Goal: Navigation & Orientation: Understand site structure

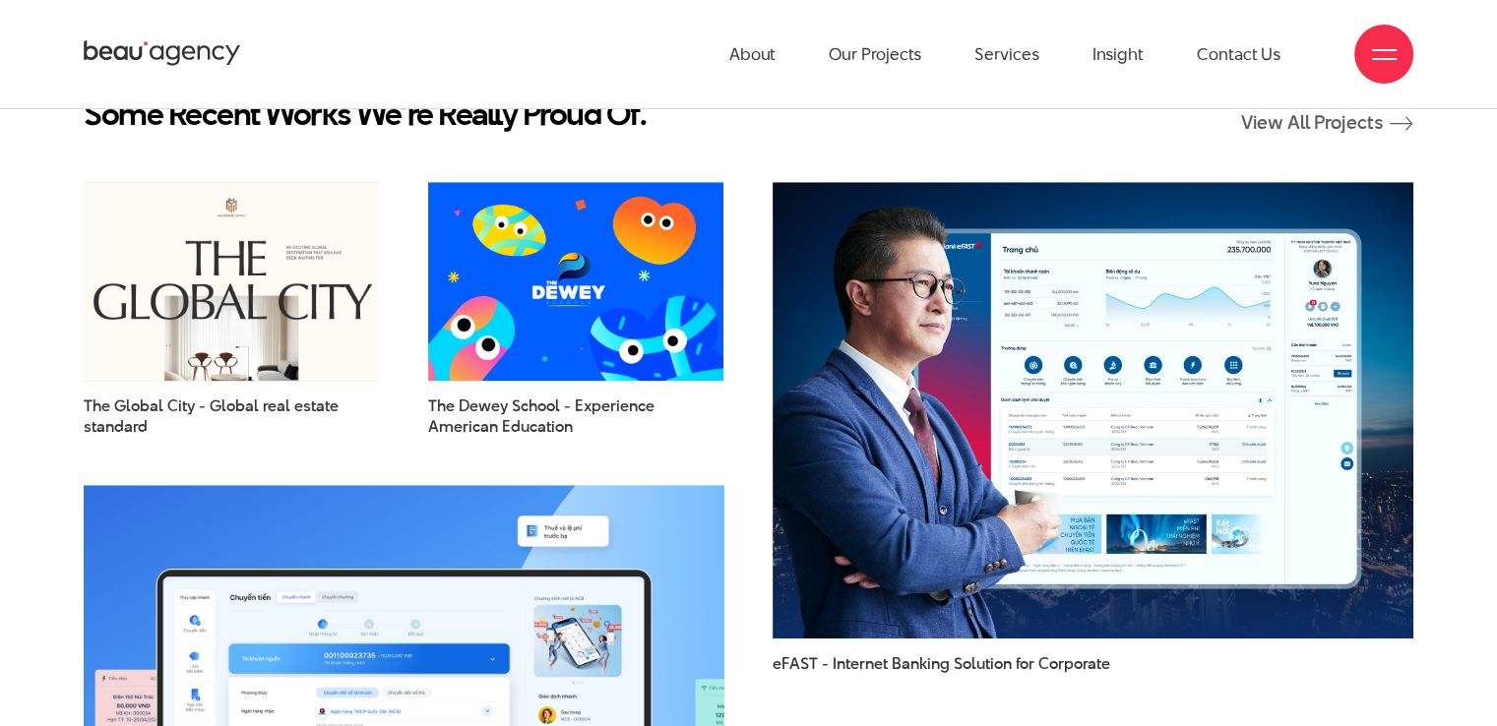
scroll to position [1779, 0]
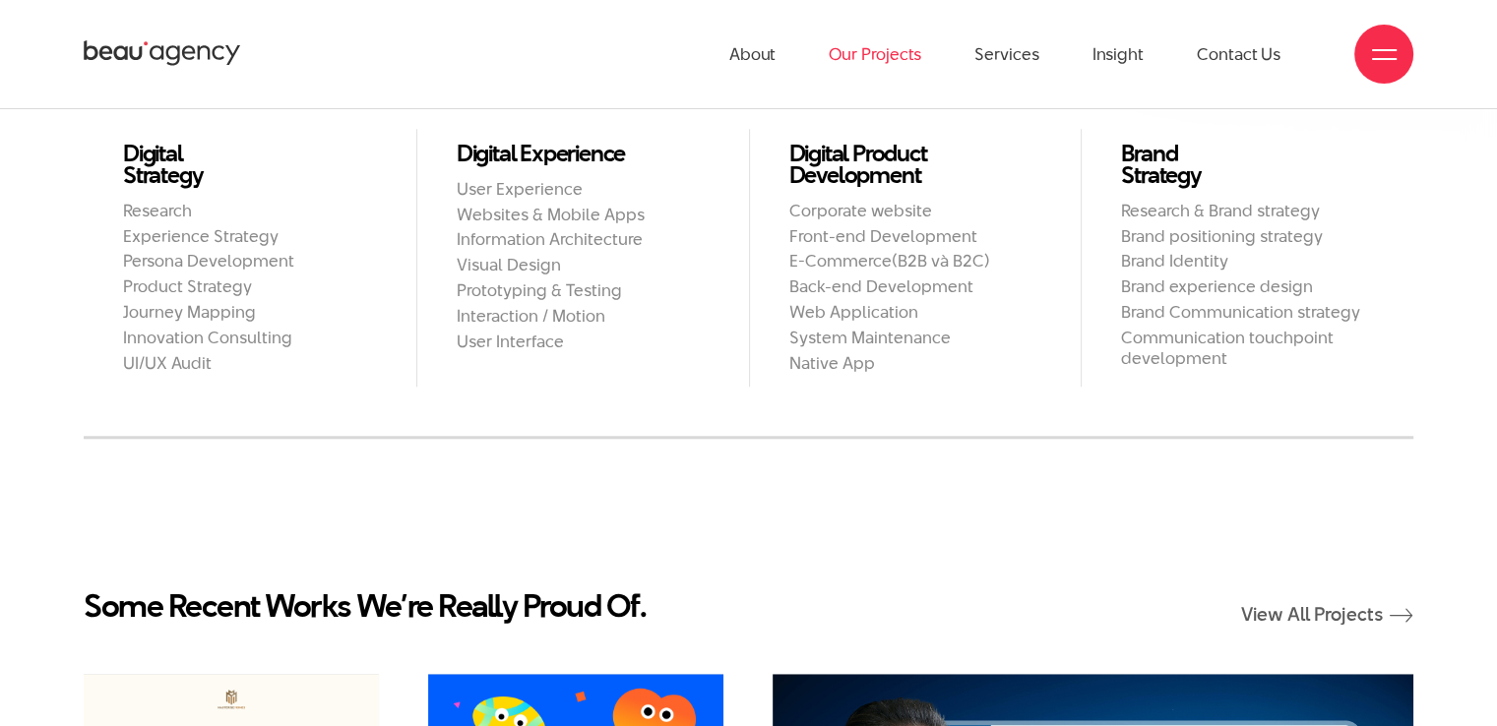
click at [895, 50] on link "Our Projects" at bounding box center [875, 54] width 93 height 108
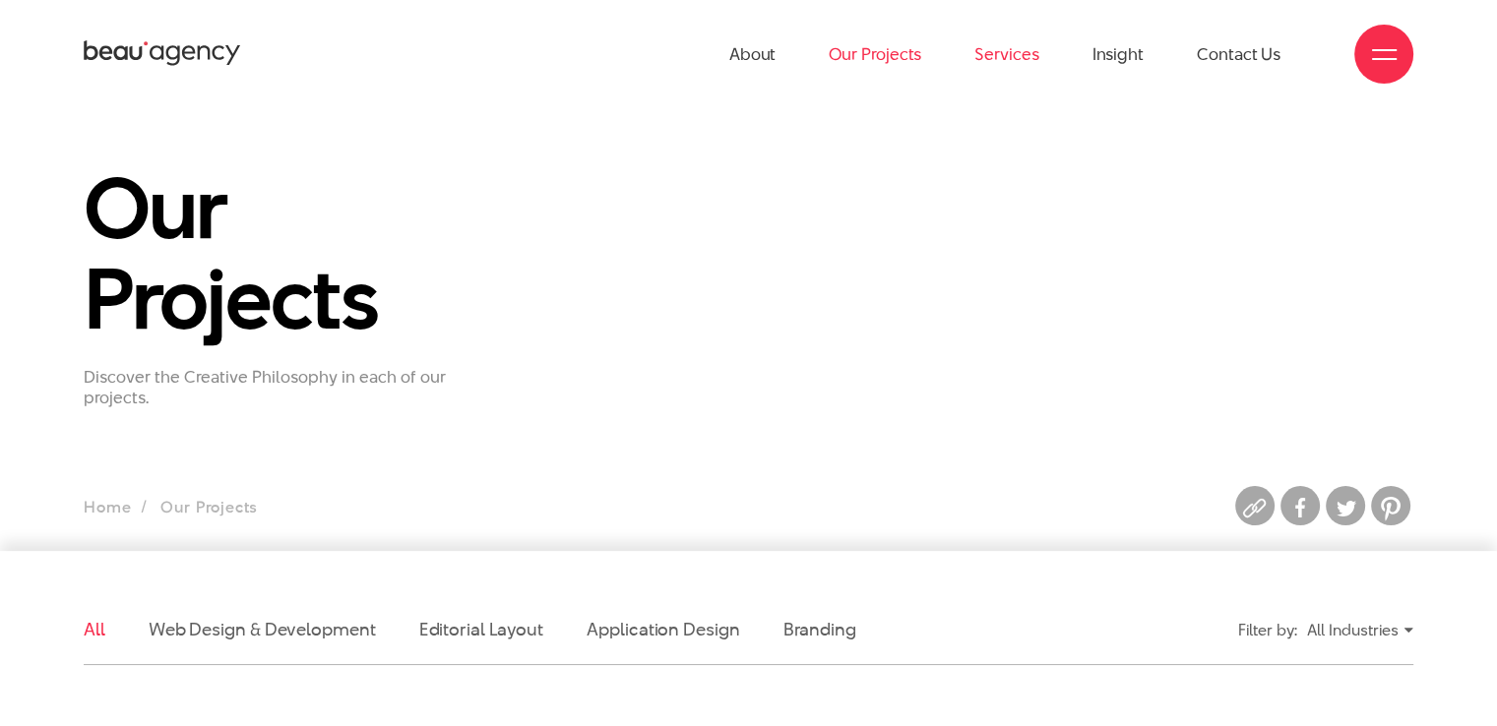
click at [986, 54] on link "Services" at bounding box center [1006, 54] width 64 height 108
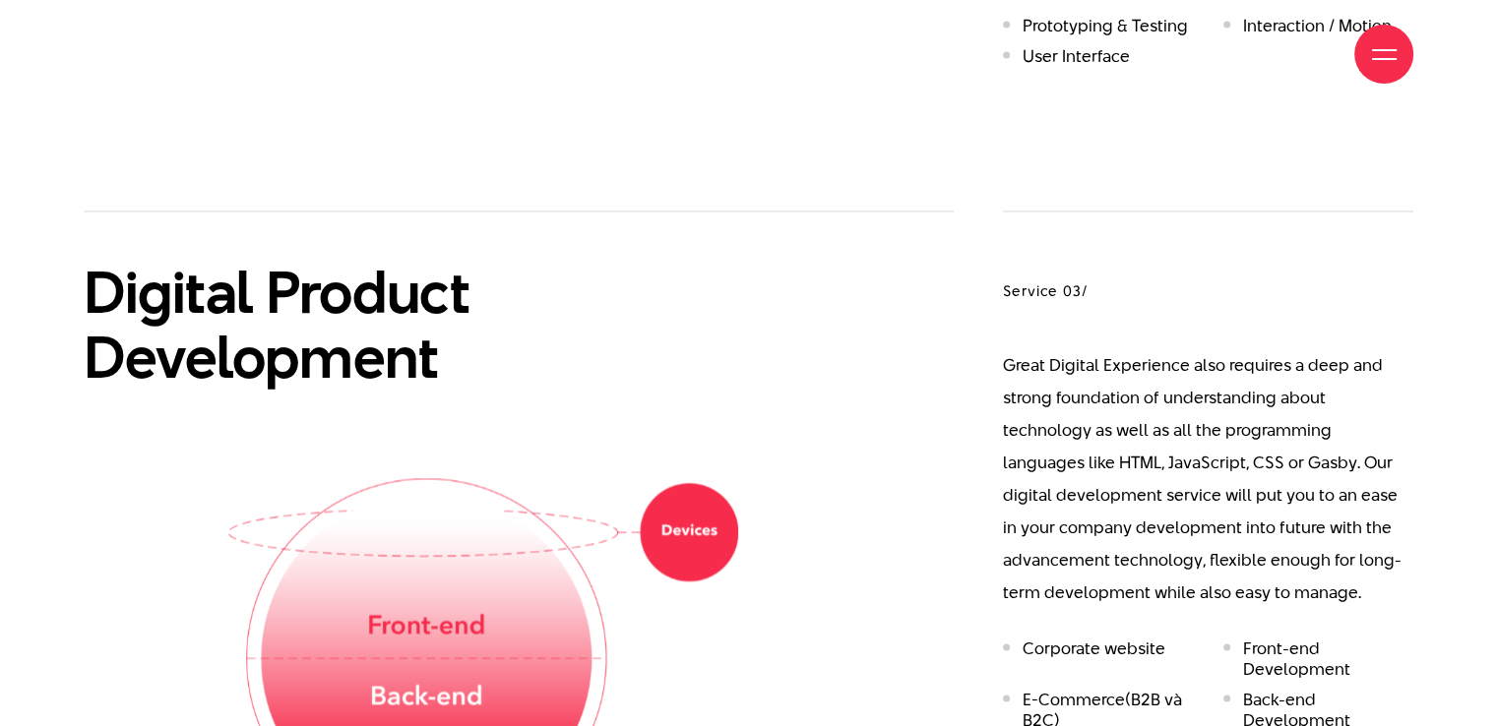
scroll to position [3247, 0]
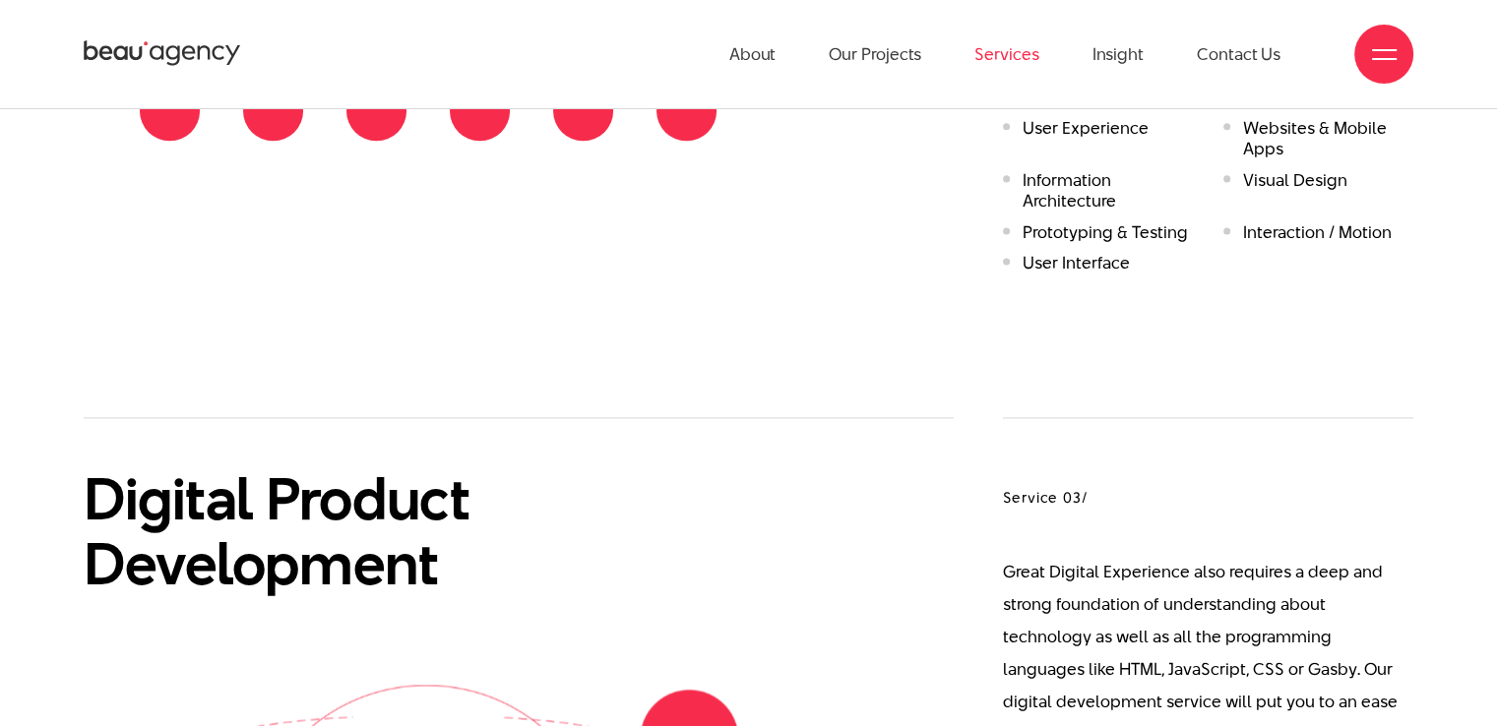
scroll to position [2460, 0]
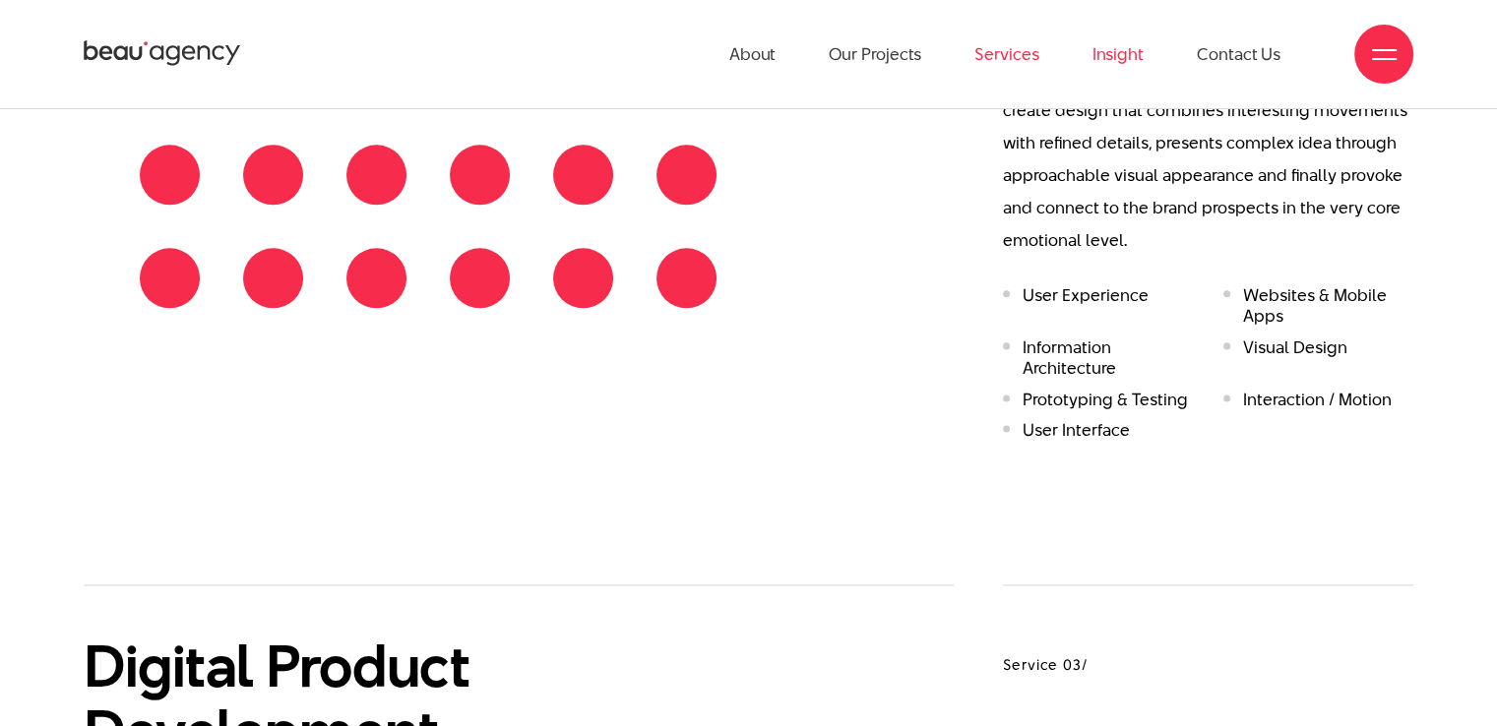
click at [1113, 70] on link "Insight" at bounding box center [1117, 54] width 51 height 108
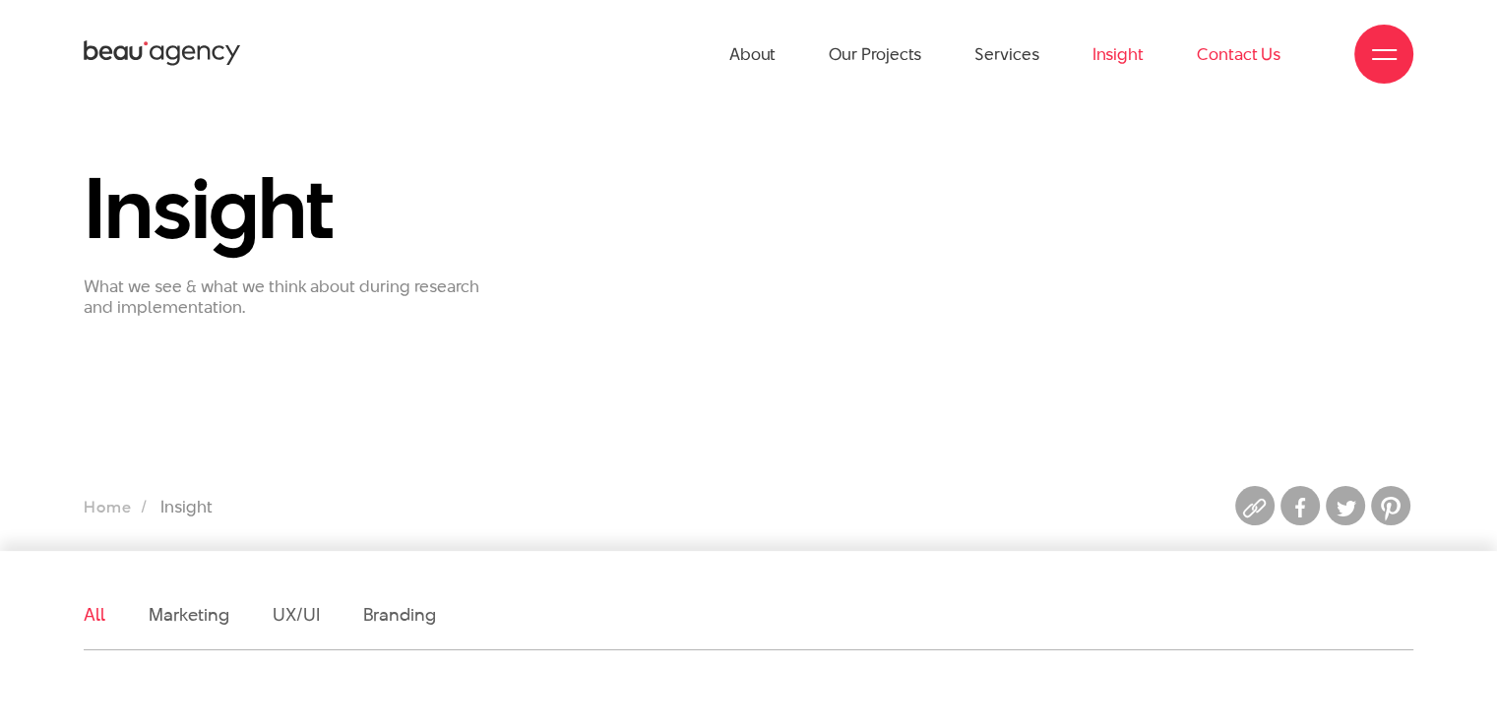
click at [1233, 53] on link "Contact Us" at bounding box center [1239, 54] width 84 height 108
